Goal: Transaction & Acquisition: Purchase product/service

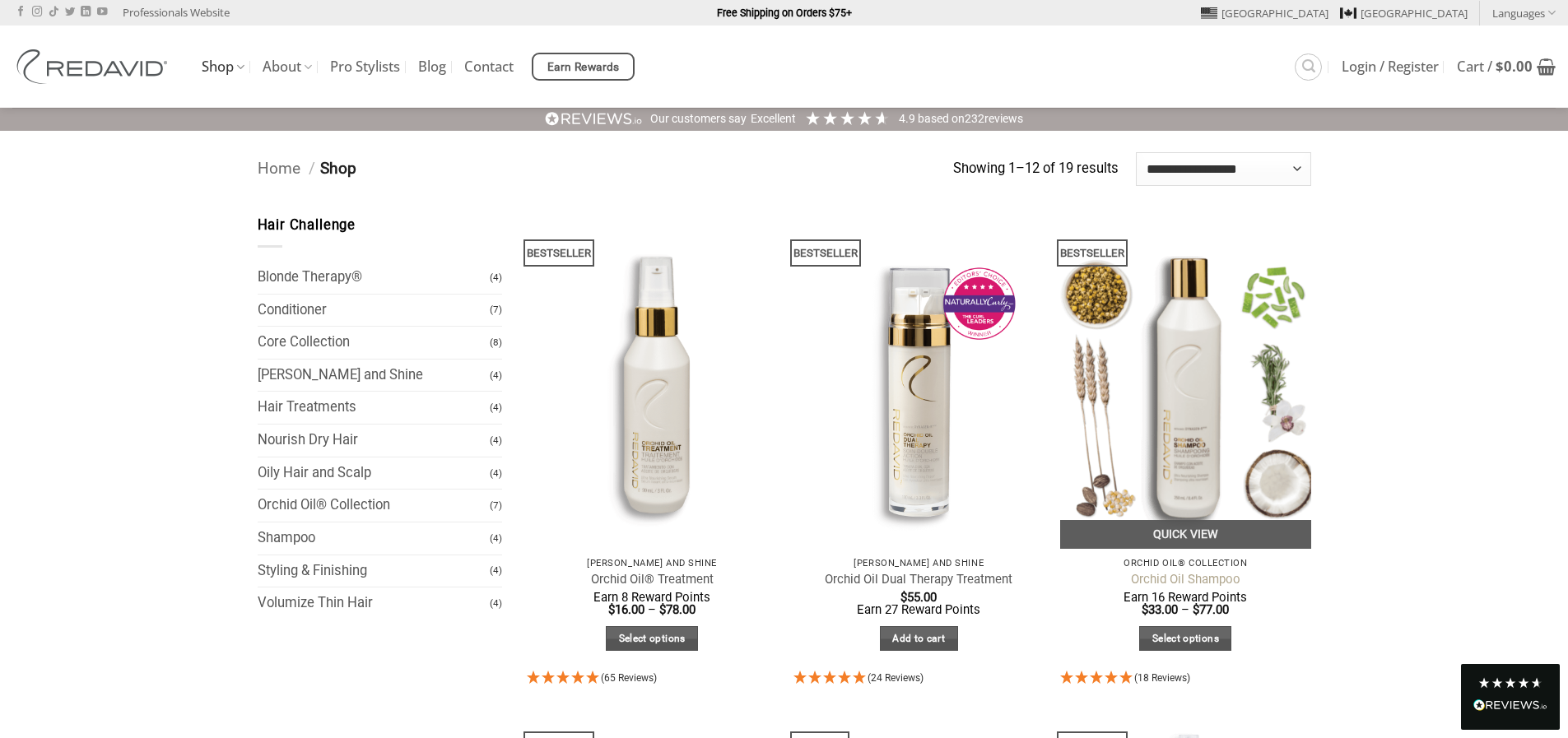
click at [1163, 580] on link "Orchid Oil Shampoo" at bounding box center [1186, 579] width 109 height 15
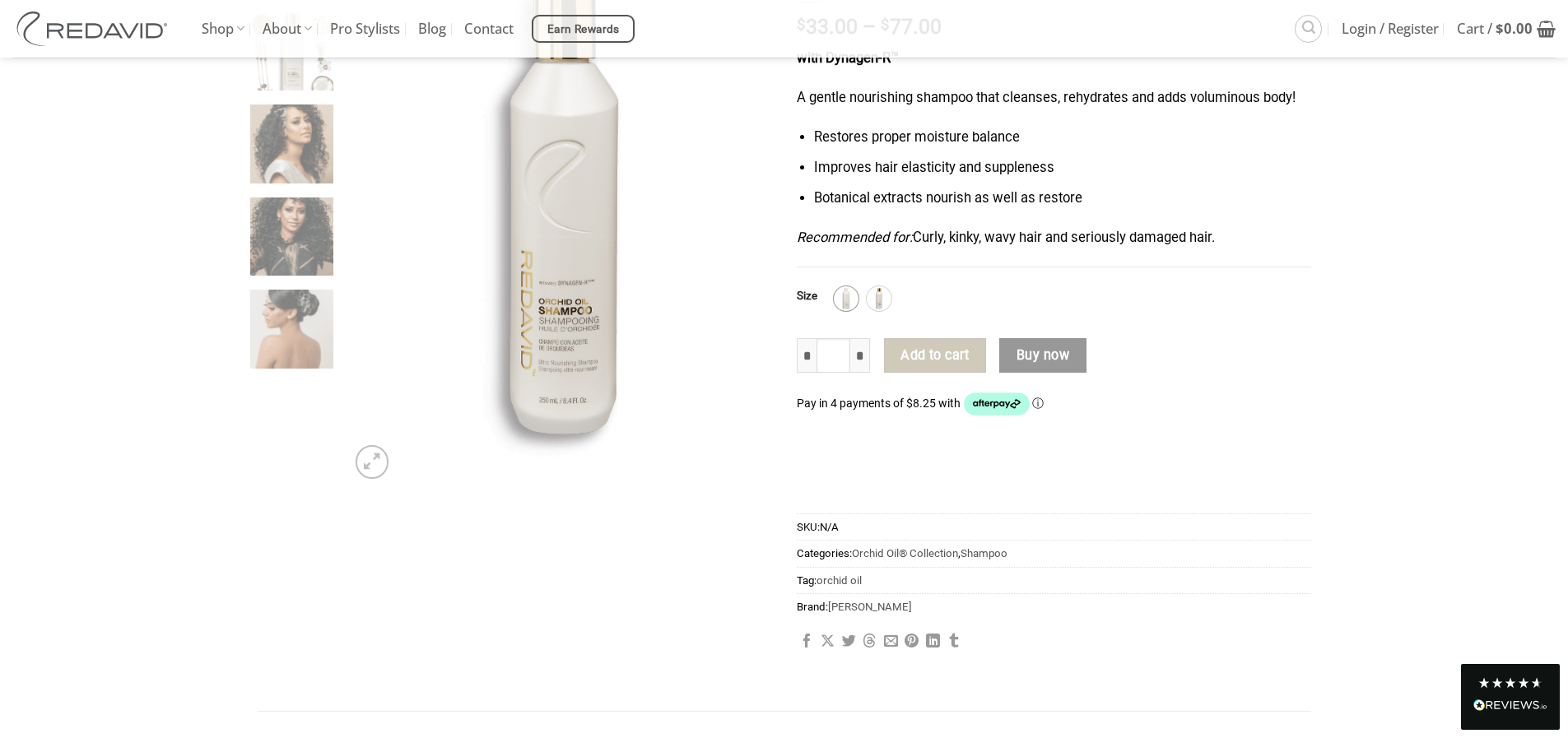
scroll to position [246, 0]
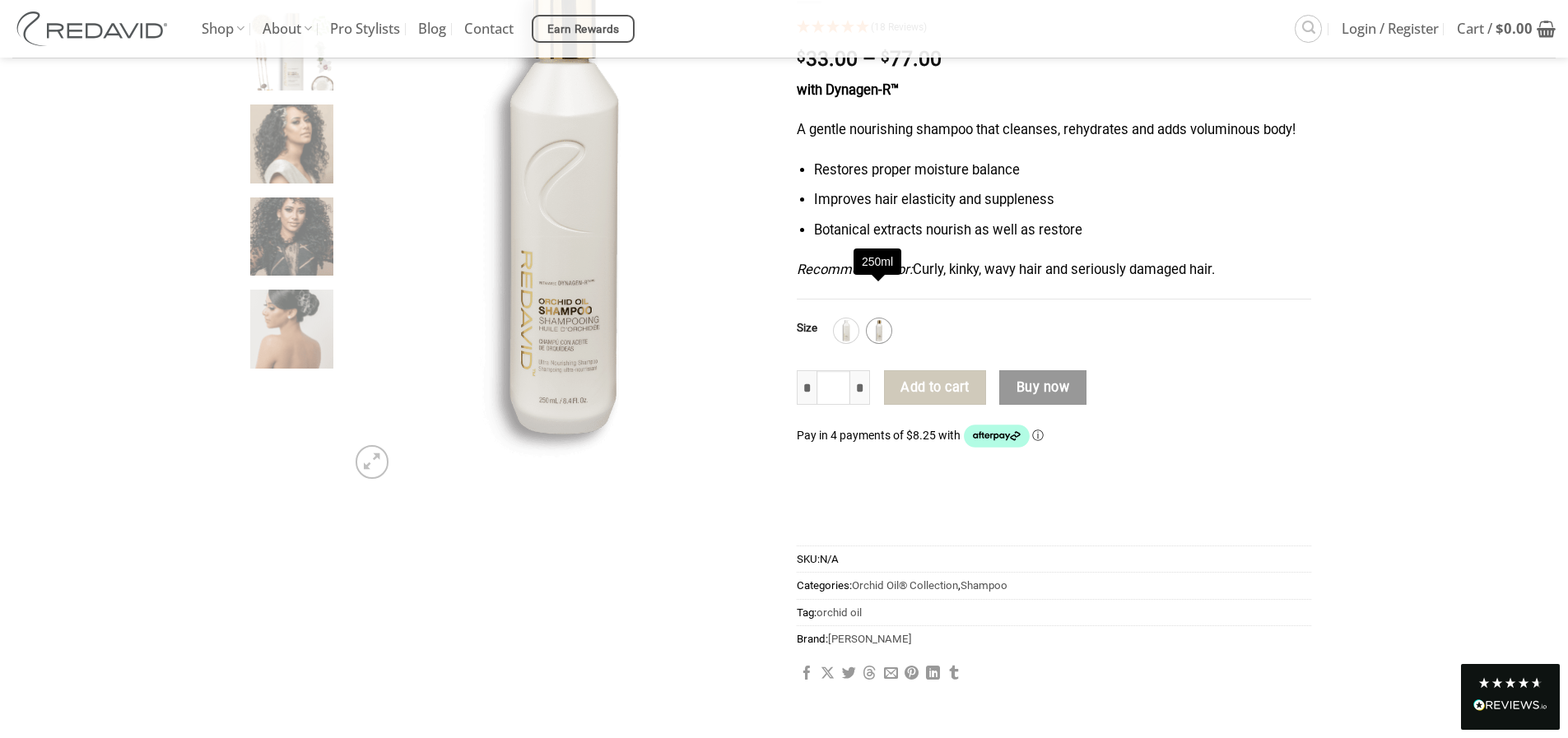
click at [878, 326] on img at bounding box center [880, 331] width 21 height 21
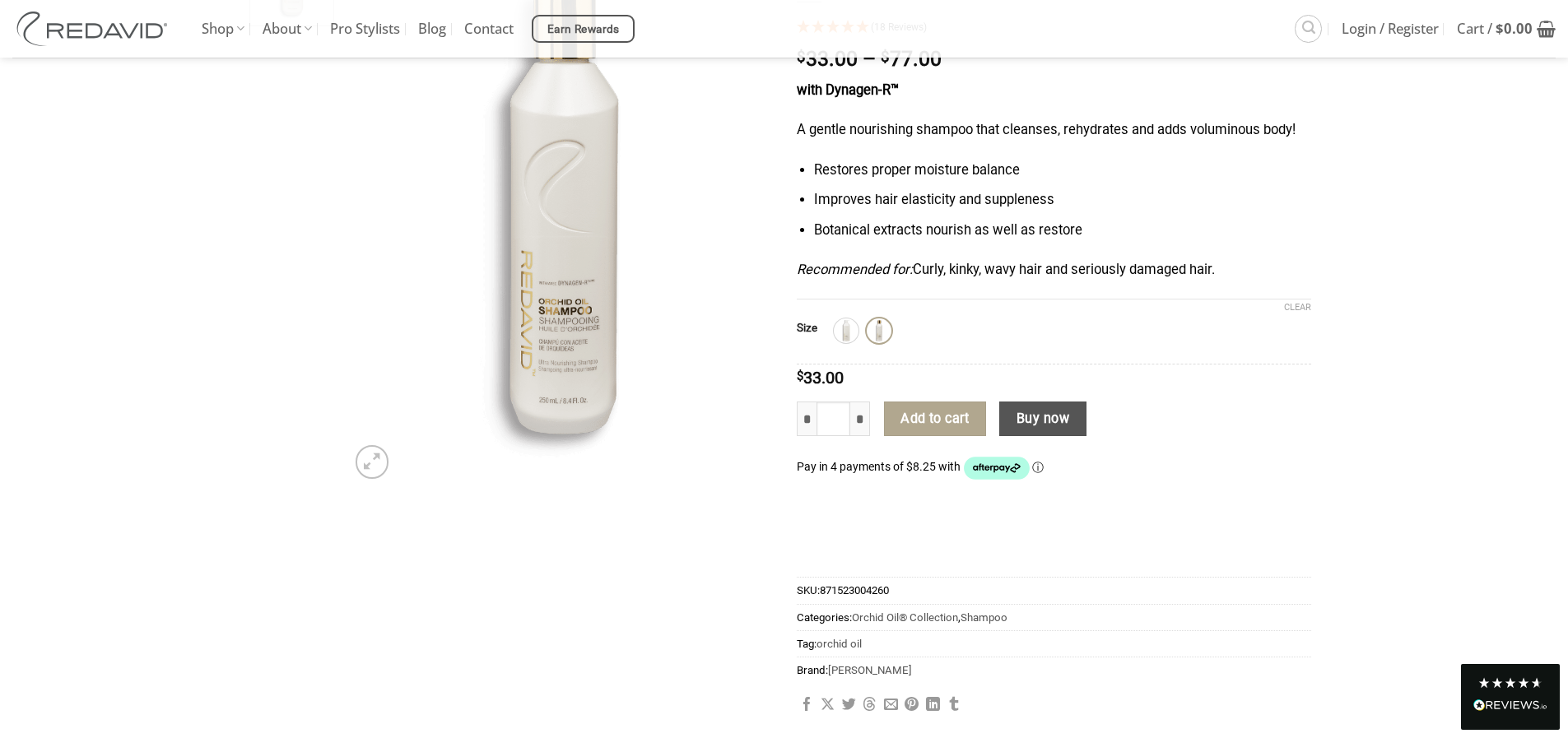
scroll to position [0, 0]
click at [849, 327] on img at bounding box center [847, 331] width 21 height 21
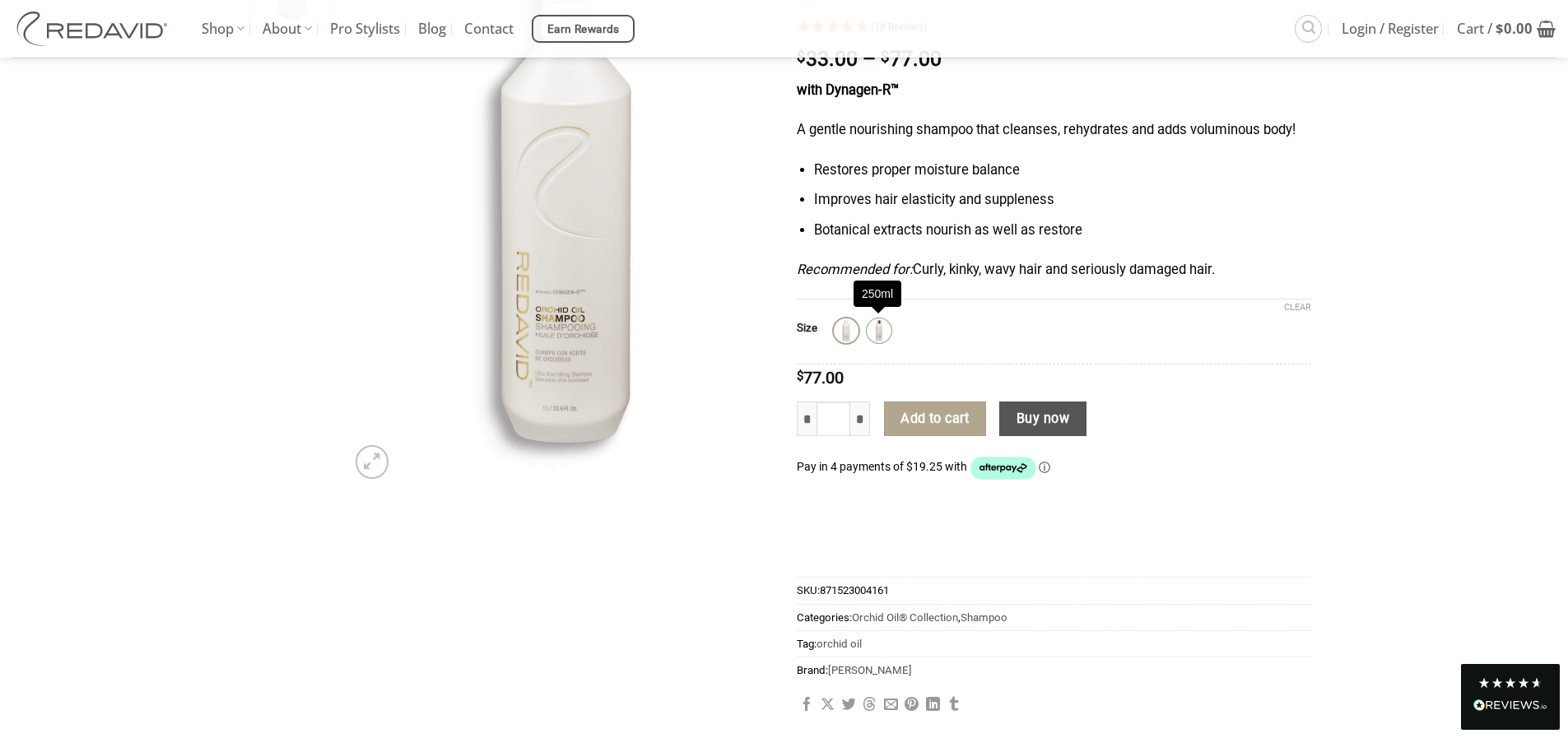
click at [874, 327] on img at bounding box center [880, 331] width 21 height 21
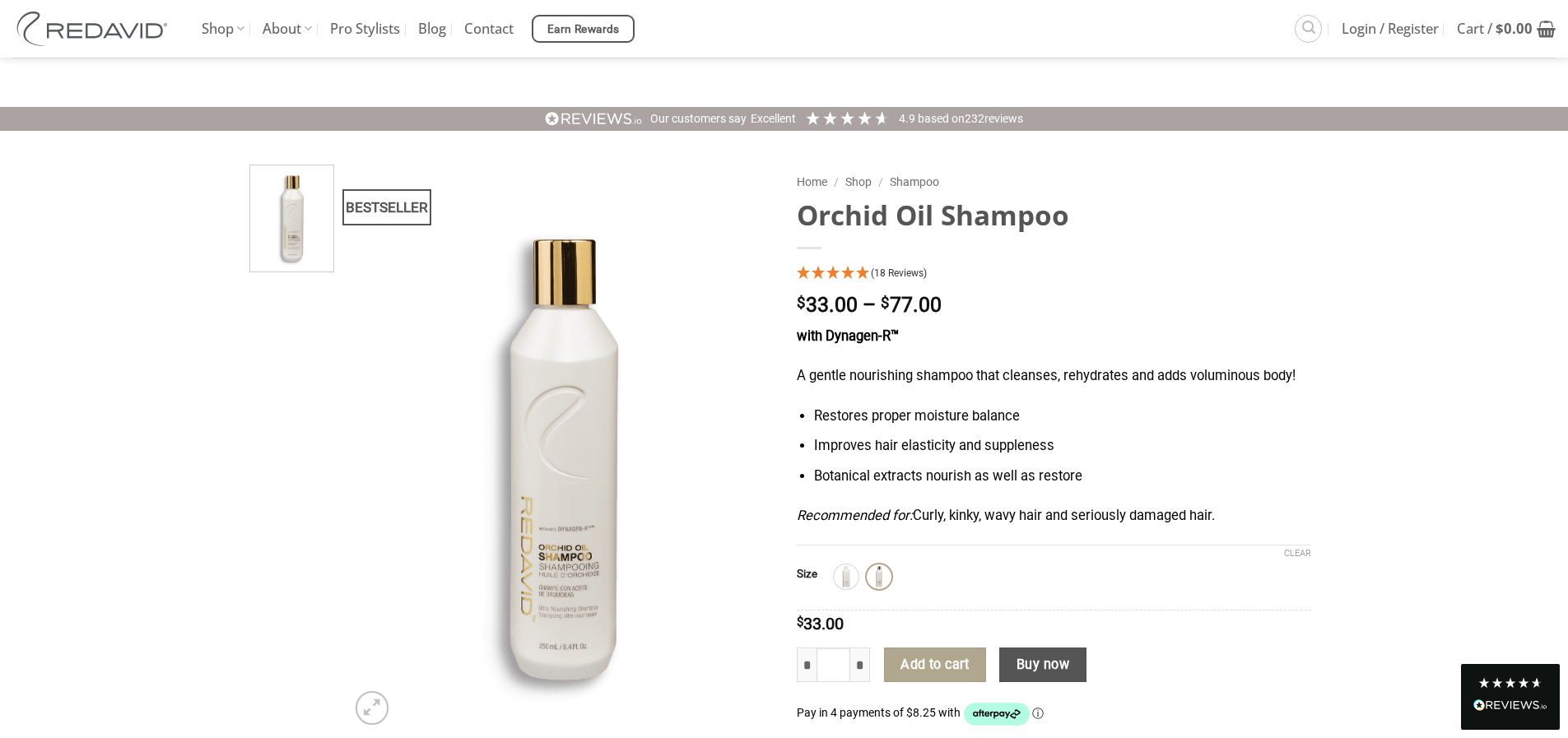
scroll to position [247, 0]
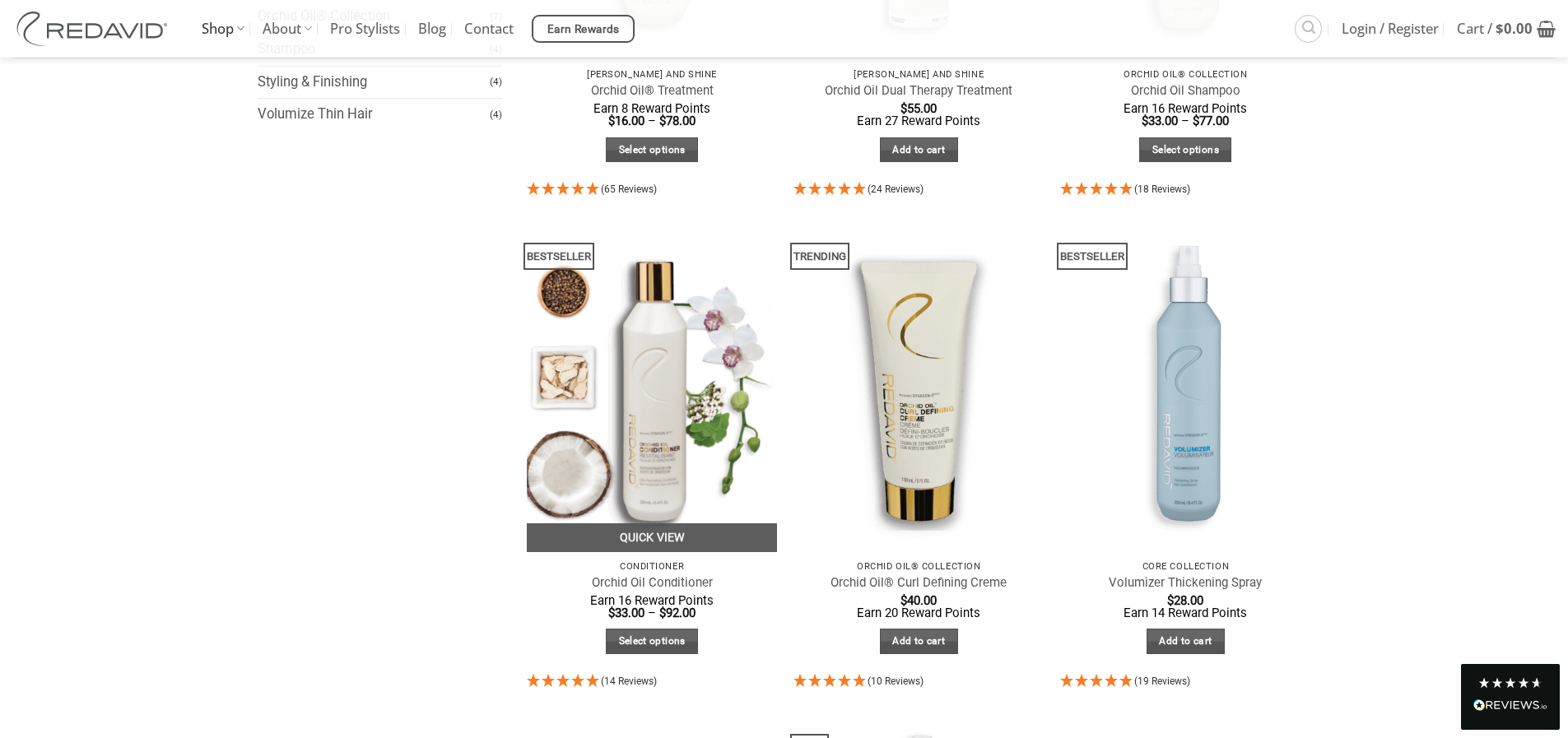
scroll to position [576, 0]
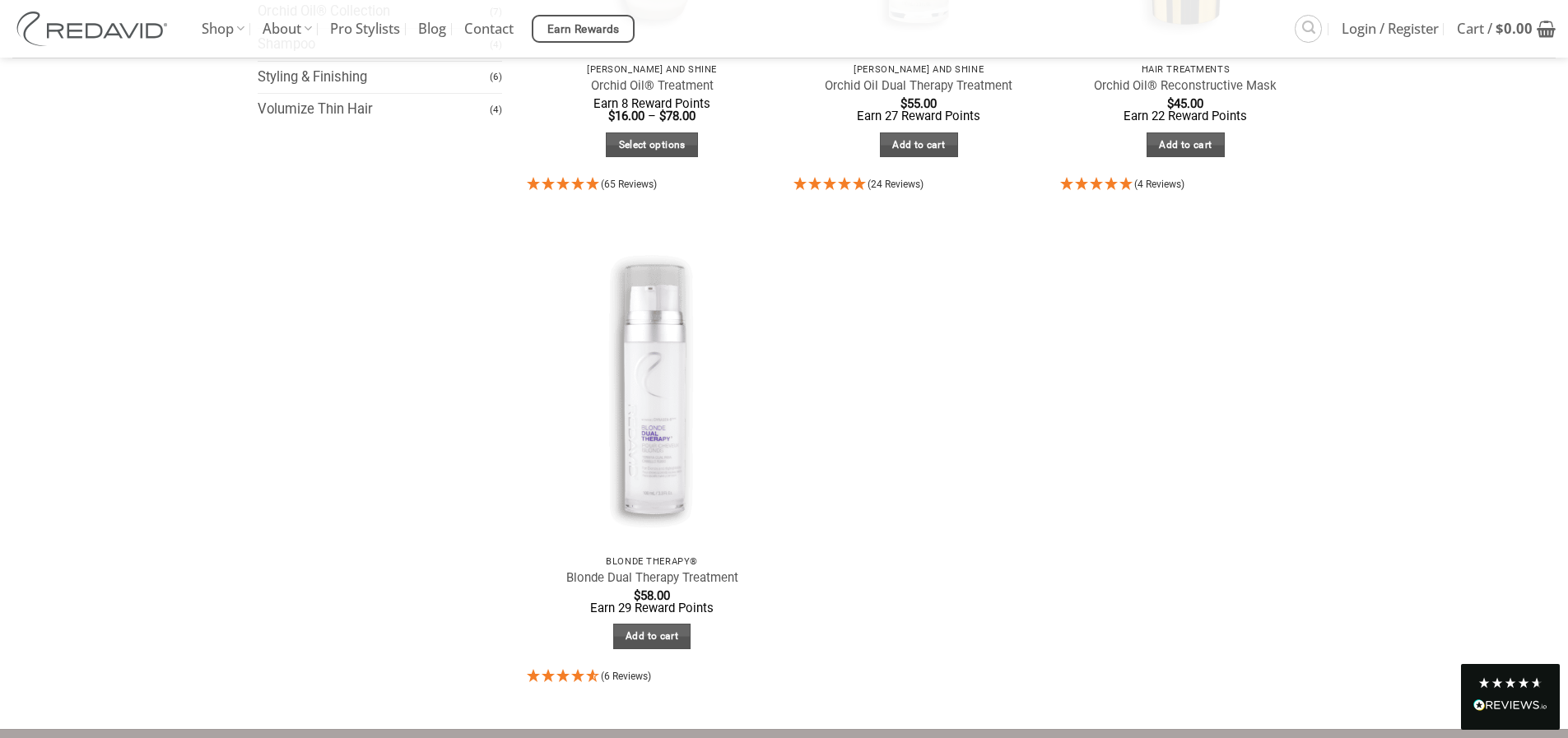
scroll to position [82, 0]
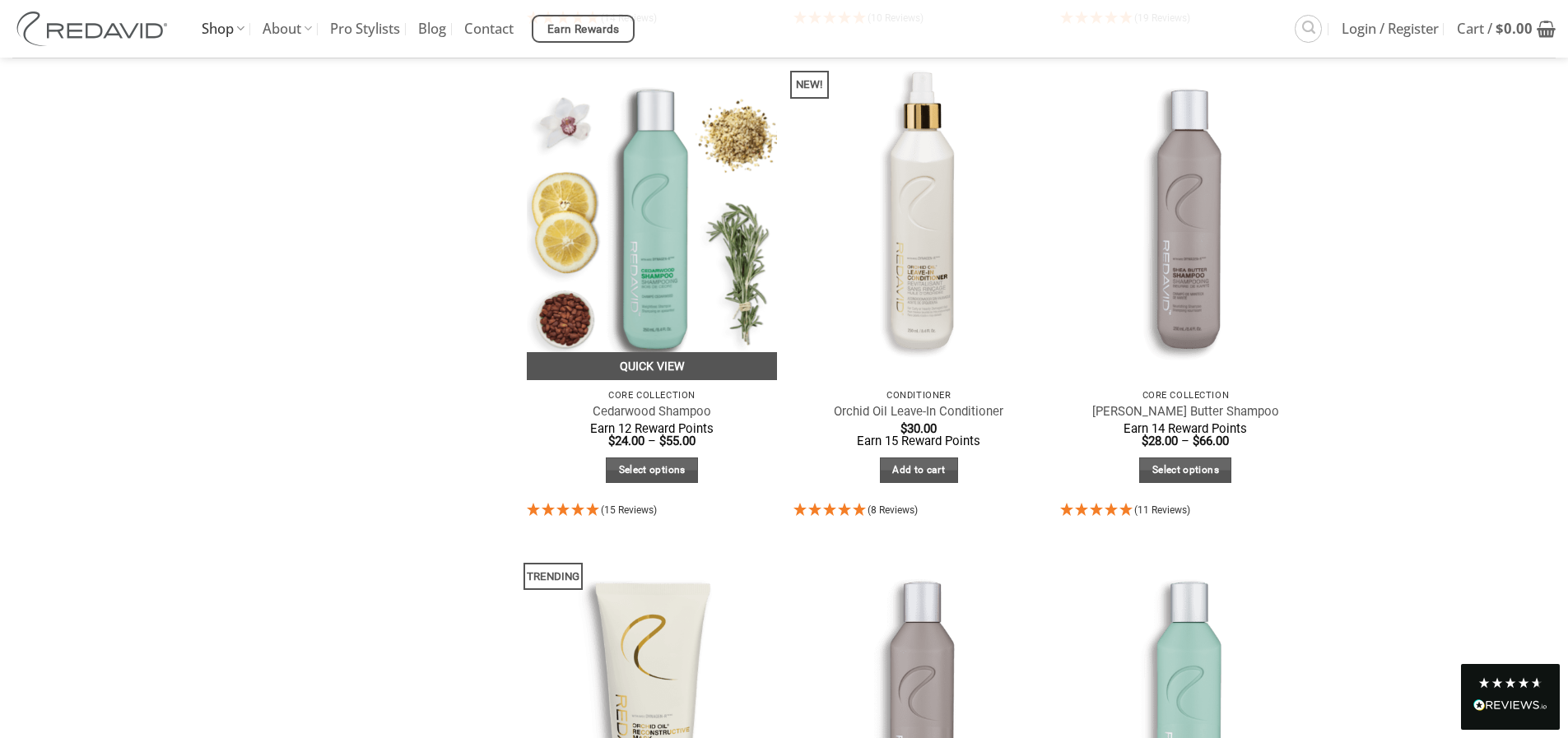
click at [636, 367] on link "Quick View" at bounding box center [652, 367] width 251 height 29
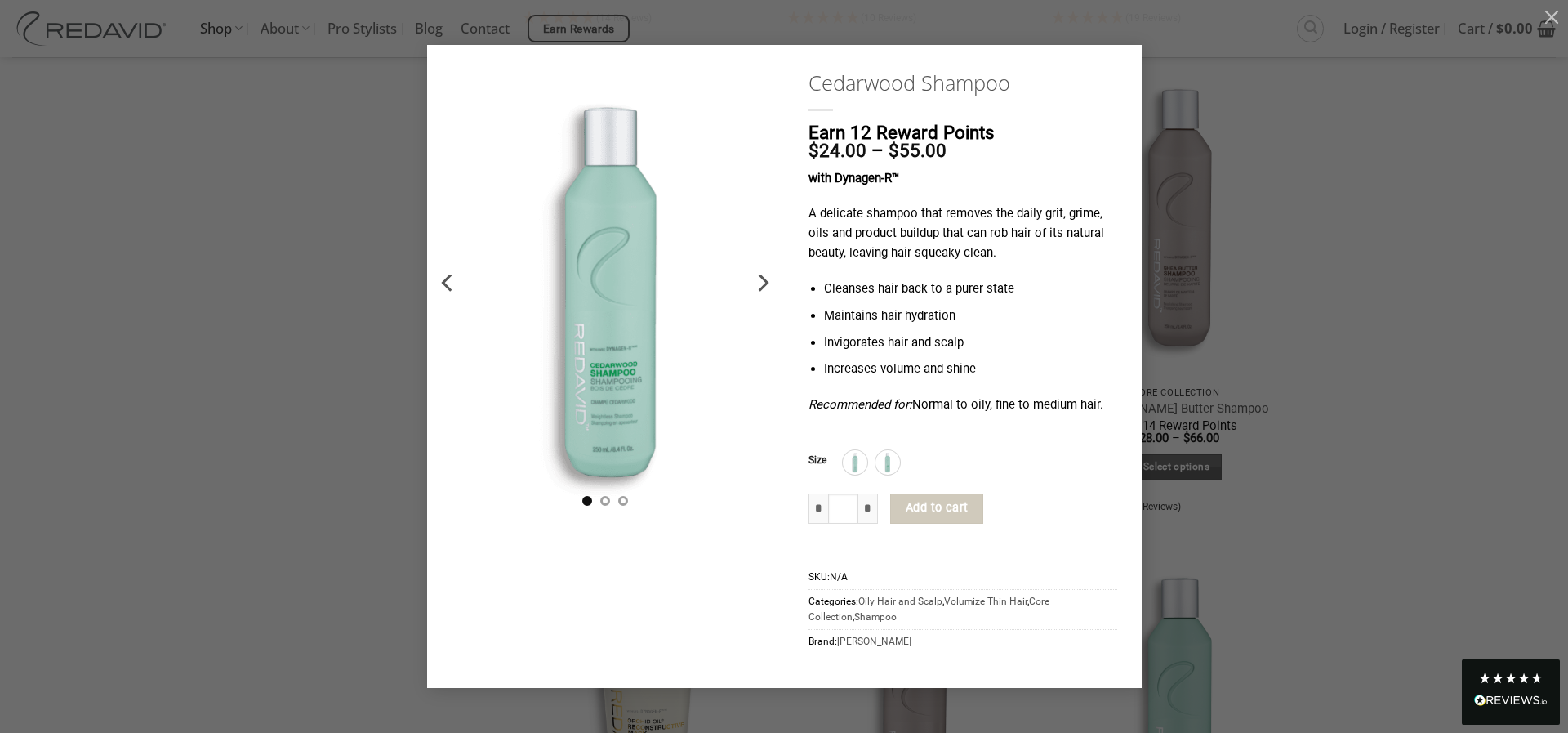
click at [1237, 330] on div "**********" at bounding box center [784, 367] width 1519 height 643
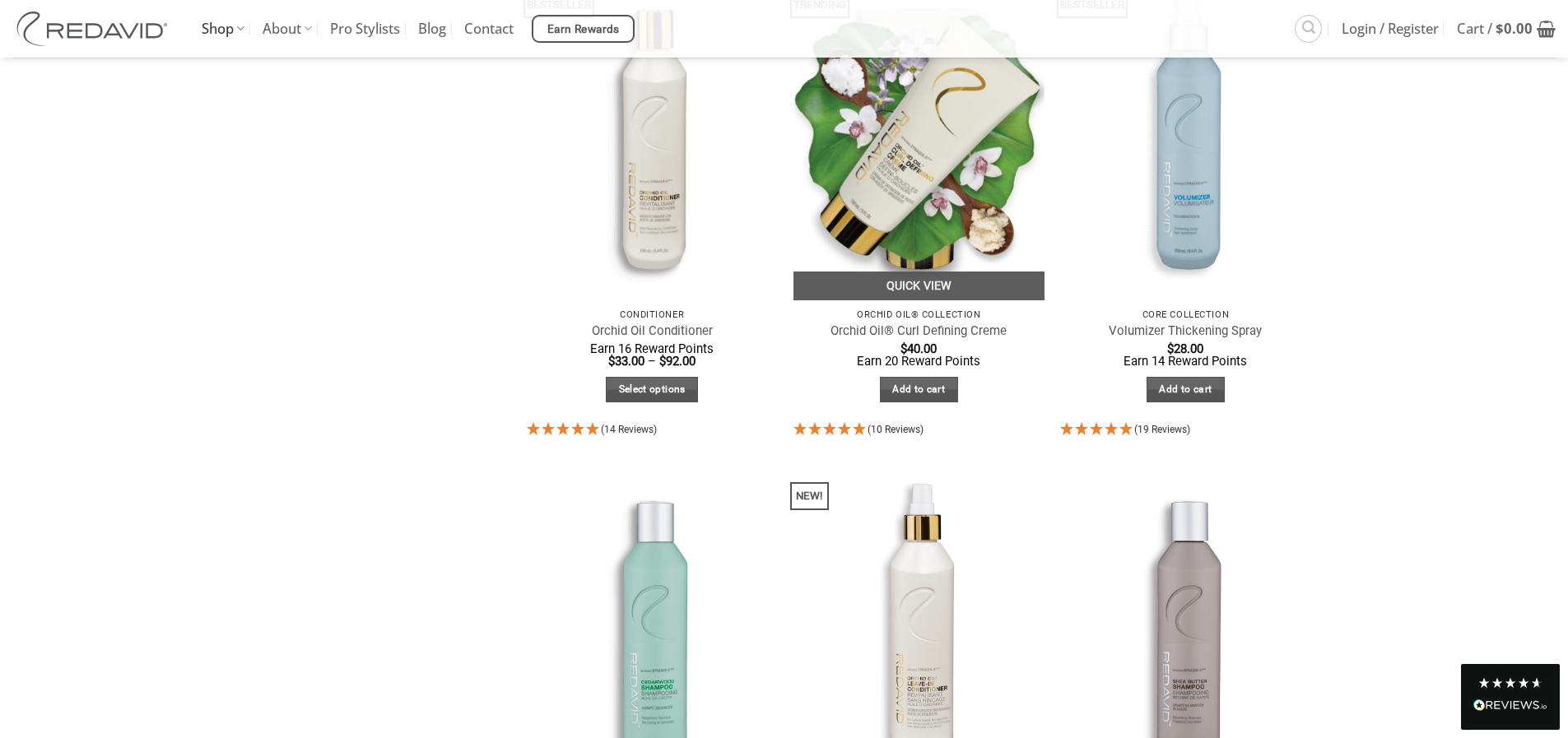
scroll to position [576, 0]
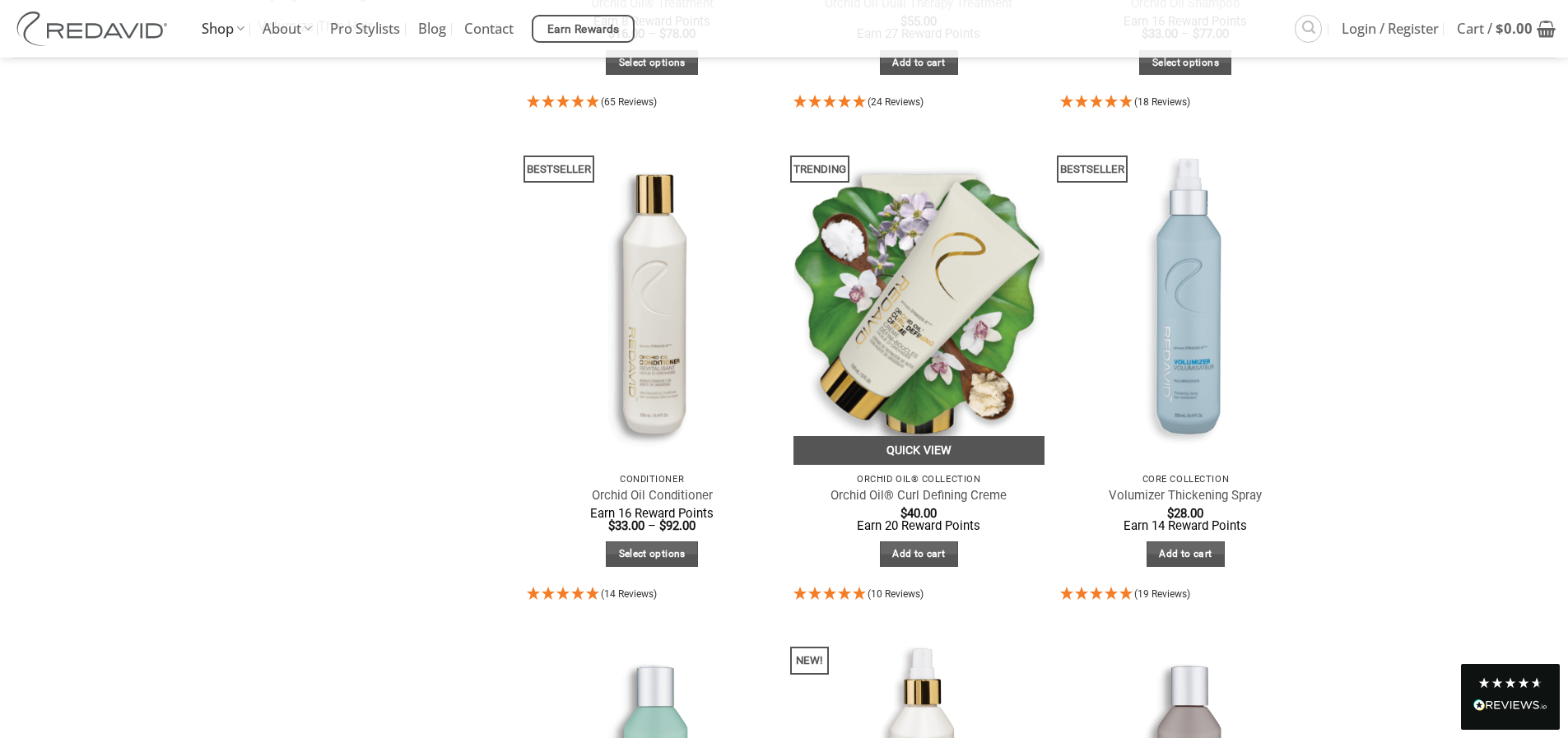
click at [876, 457] on link "Quick View" at bounding box center [919, 451] width 251 height 29
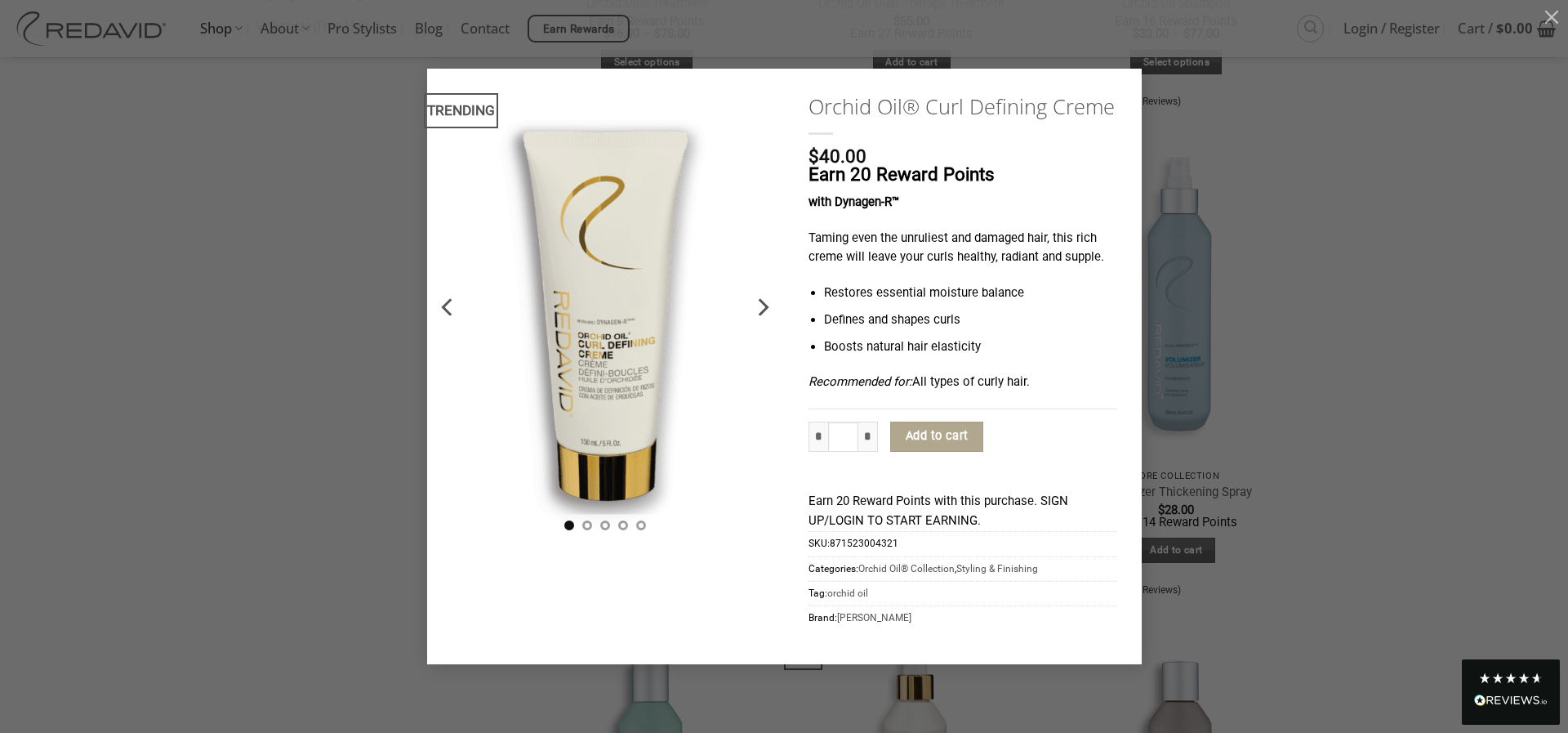
click at [748, 309] on icon "Next" at bounding box center [762, 307] width 29 height 29
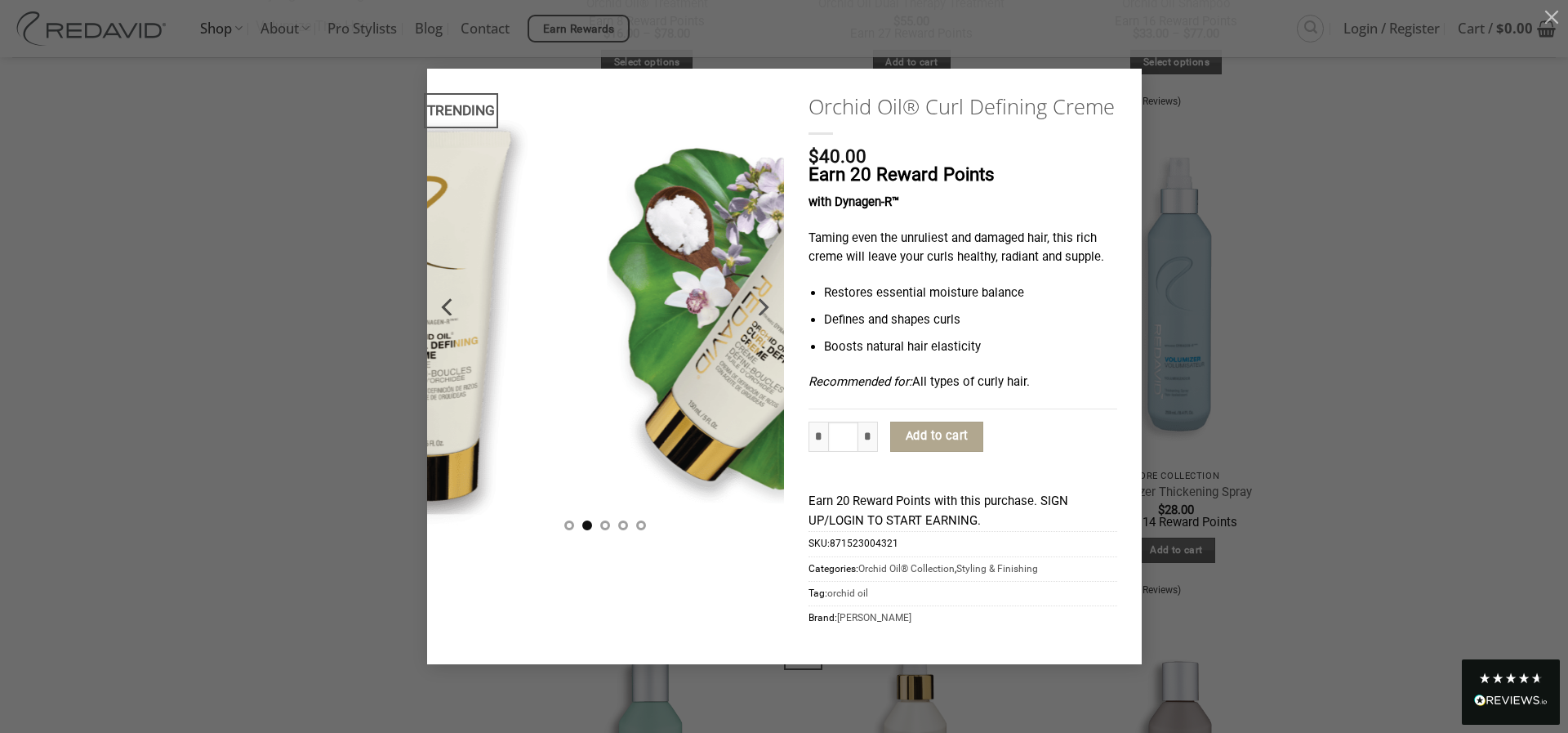
click at [771, 310] on icon "Next" at bounding box center [762, 307] width 29 height 29
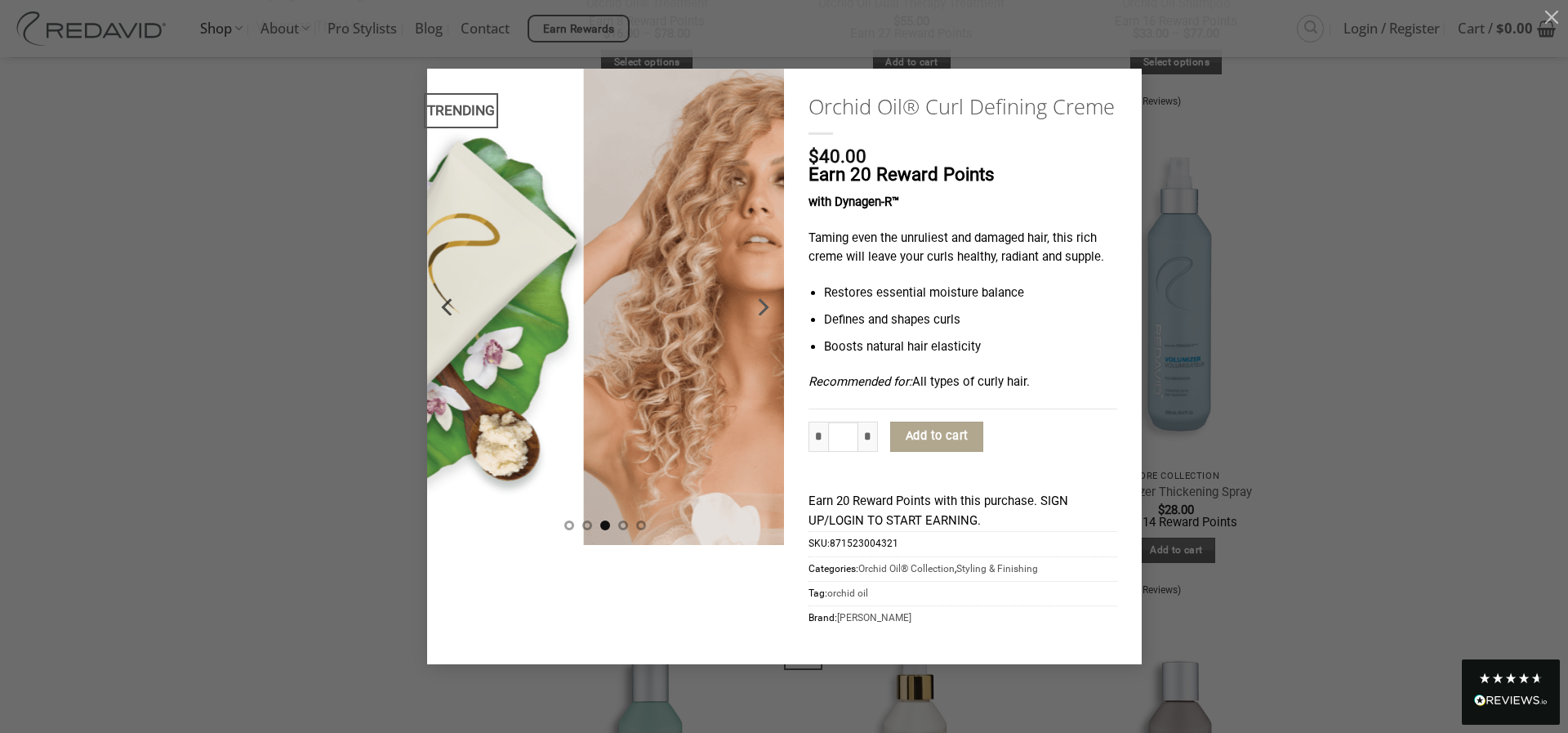
click at [771, 310] on icon "Next" at bounding box center [762, 307] width 29 height 29
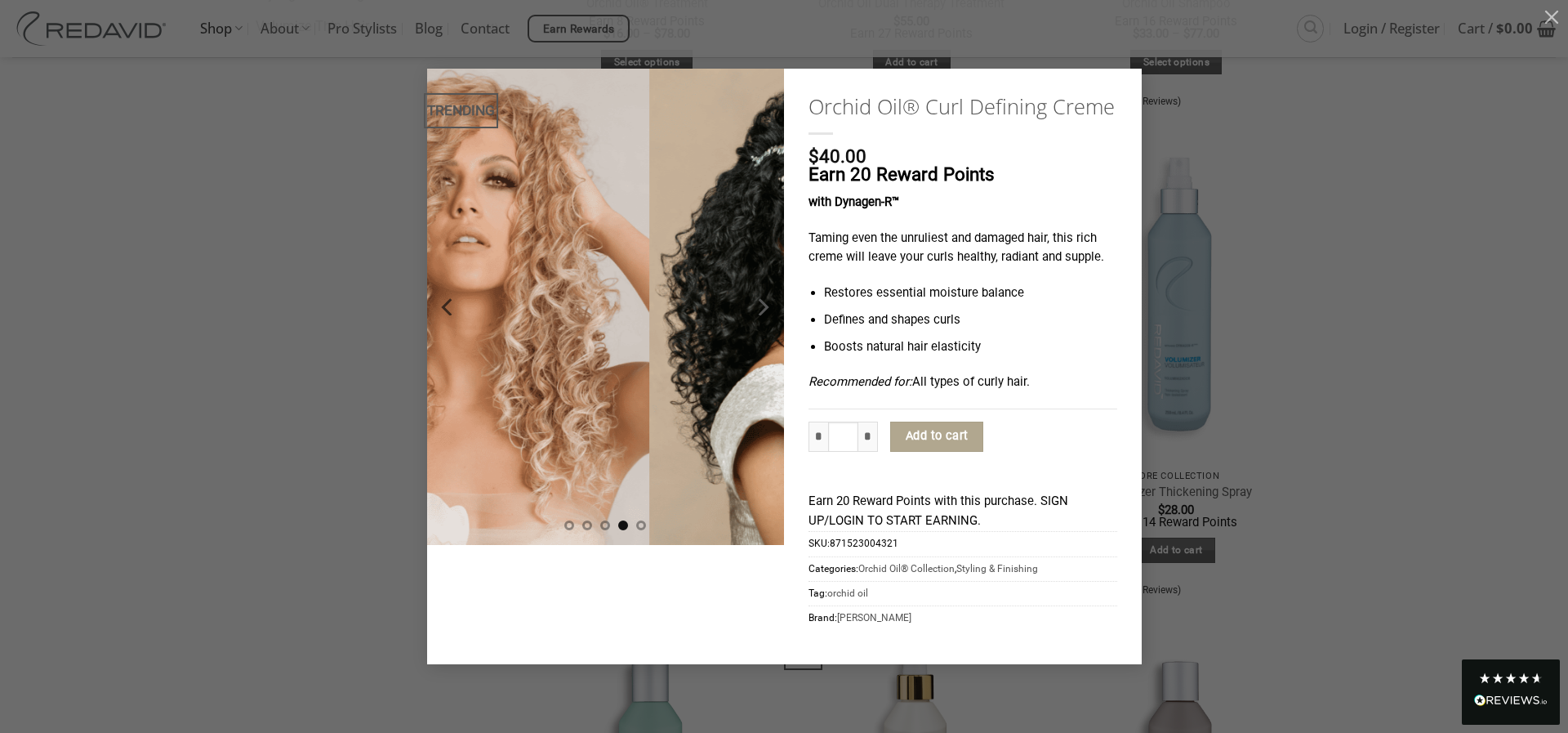
click at [771, 310] on icon "Next" at bounding box center [762, 307] width 29 height 29
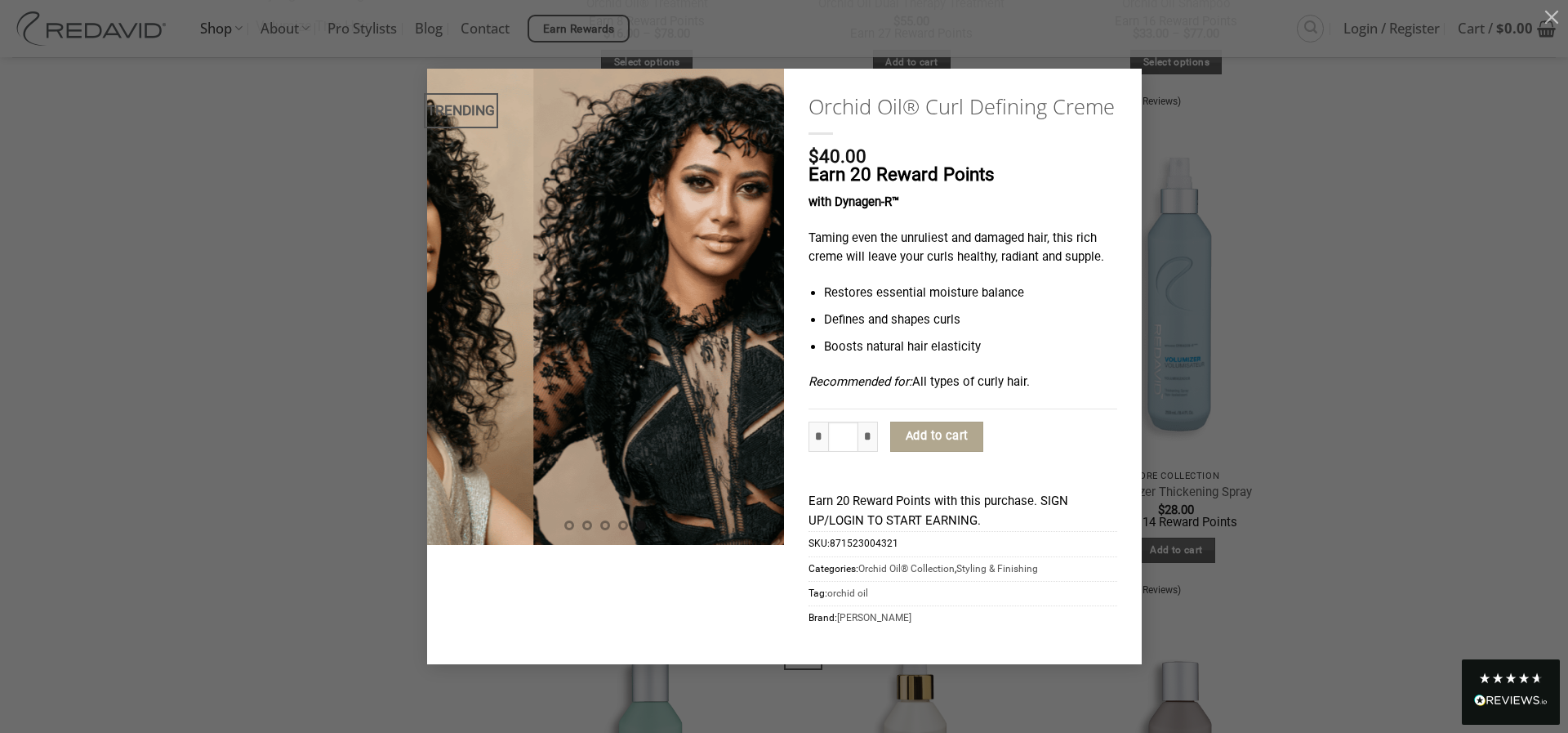
click at [1359, 342] on div "TRENDING Orchid Oil® Curl Defining Creme $ 40.00 Earn 20 Reward Points with Dyn…" at bounding box center [784, 366] width 1519 height 596
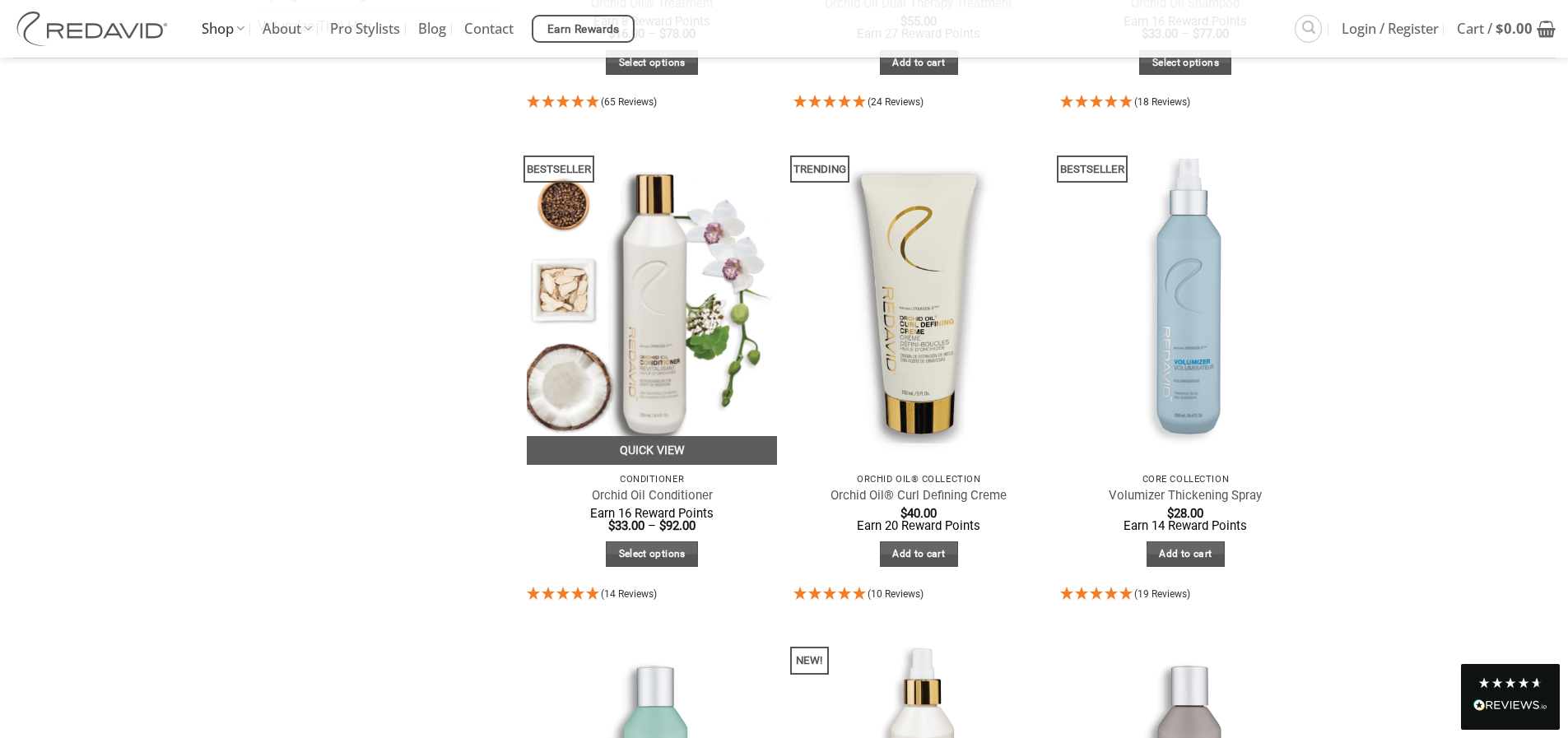
click at [684, 323] on img at bounding box center [652, 297] width 251 height 334
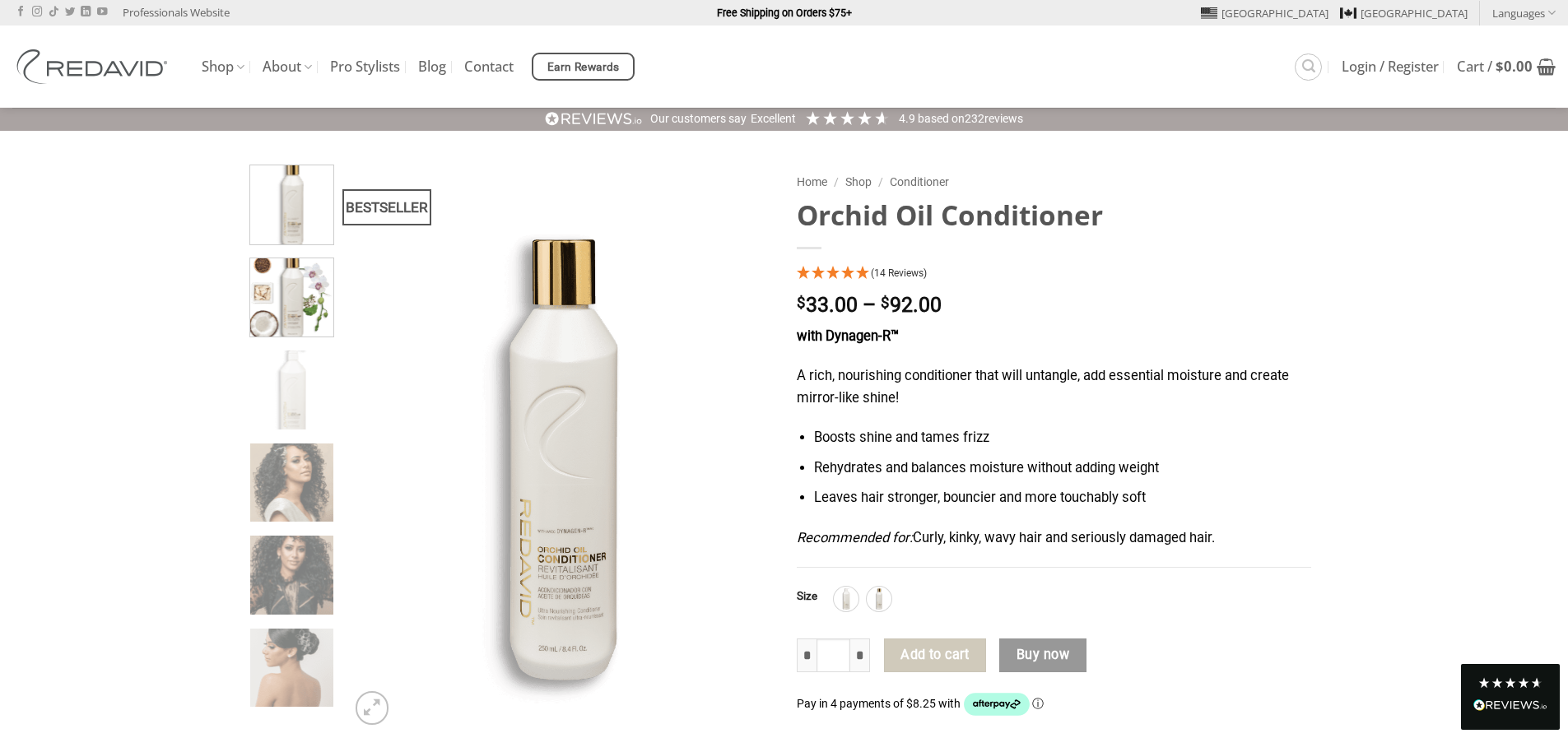
click at [317, 324] on img at bounding box center [292, 295] width 83 height 83
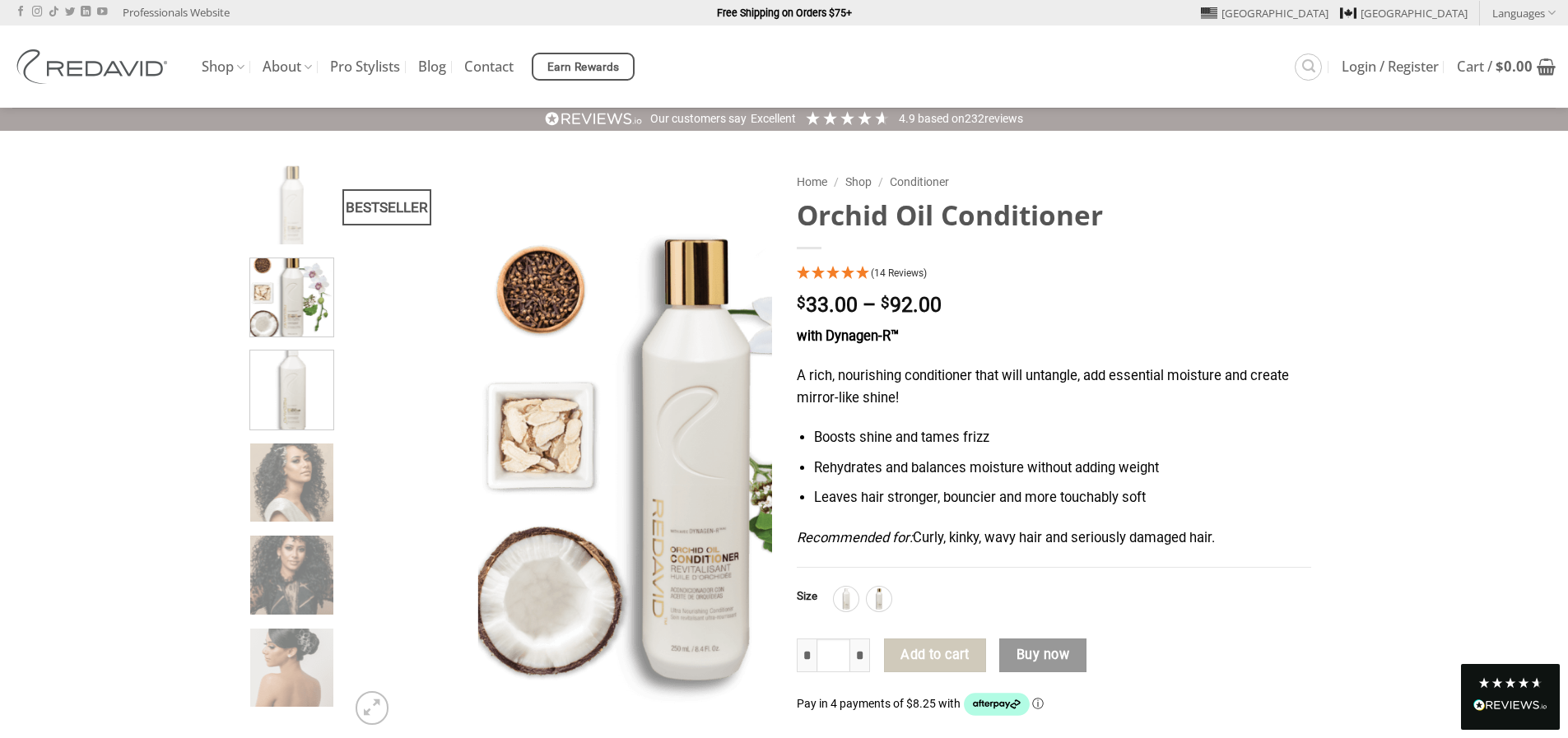
click at [301, 375] on img at bounding box center [292, 387] width 83 height 83
